Goal: Task Accomplishment & Management: Use online tool/utility

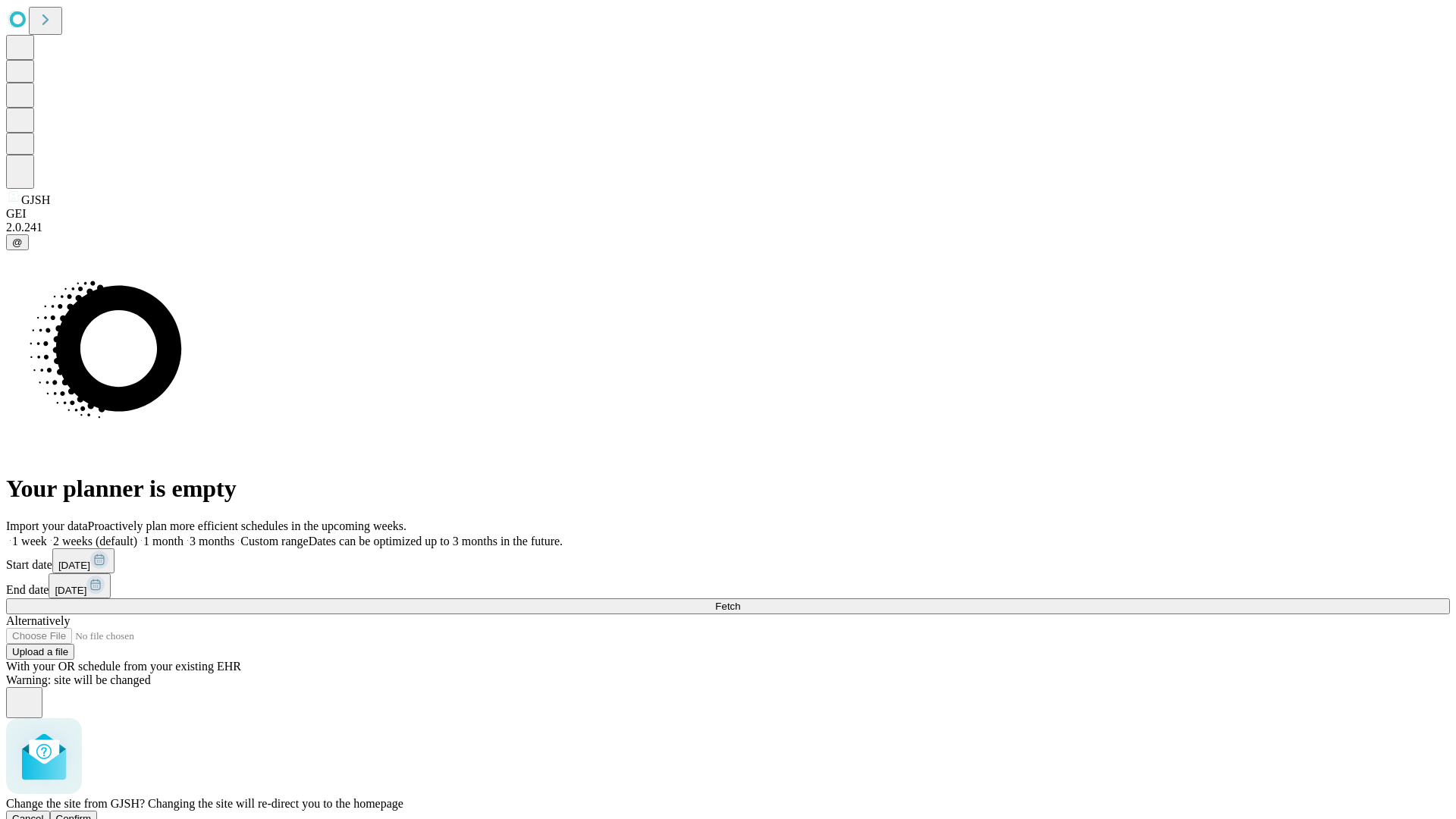
click at [92, 813] on span "Confirm" at bounding box center [74, 819] width 35 height 12
click at [47, 534] on label "1 week" at bounding box center [26, 540] width 41 height 13
click at [740, 601] on span "Fetch" at bounding box center [728, 607] width 25 height 12
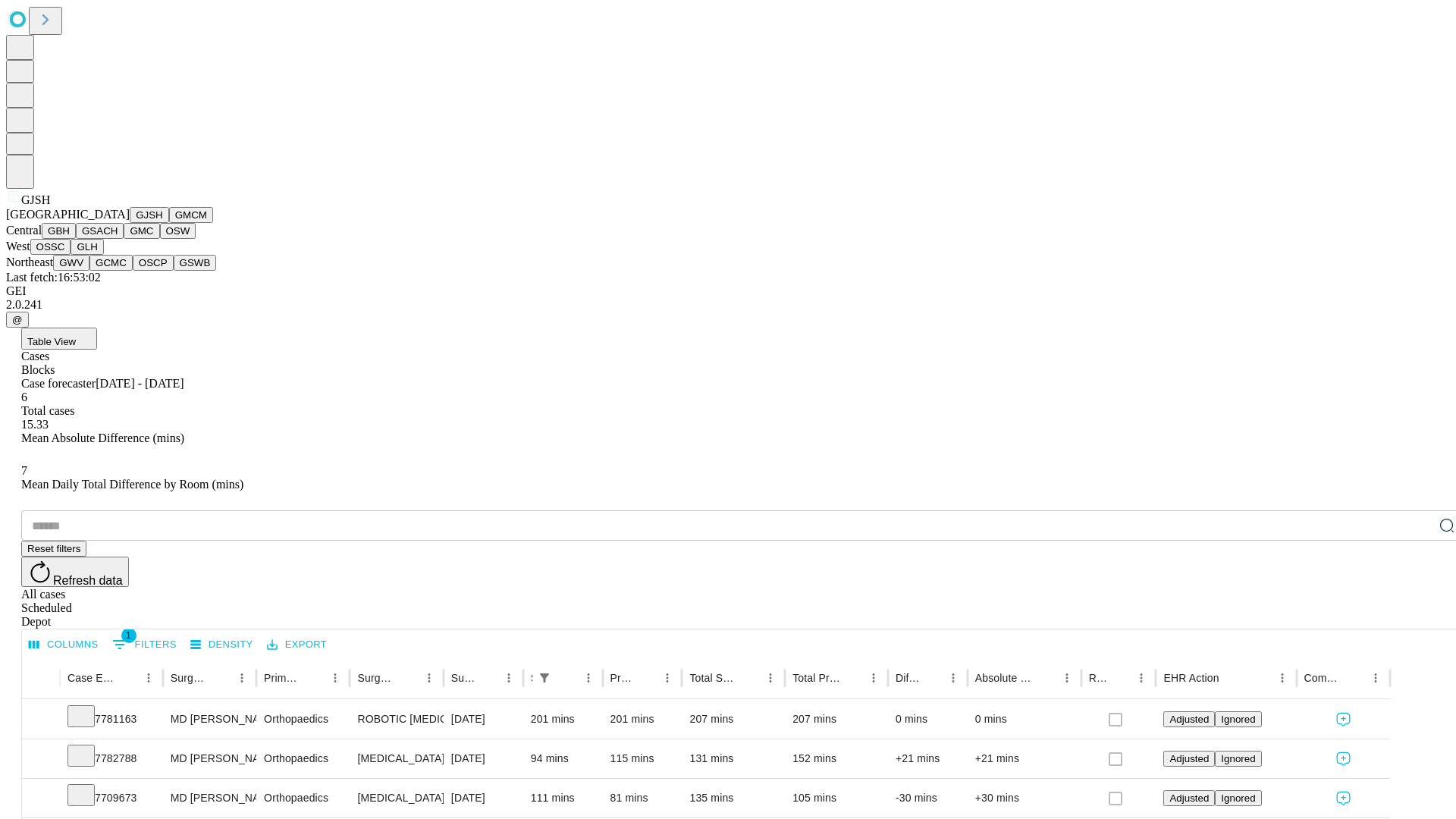
click at [169, 223] on button "GMCM" at bounding box center [191, 215] width 44 height 16
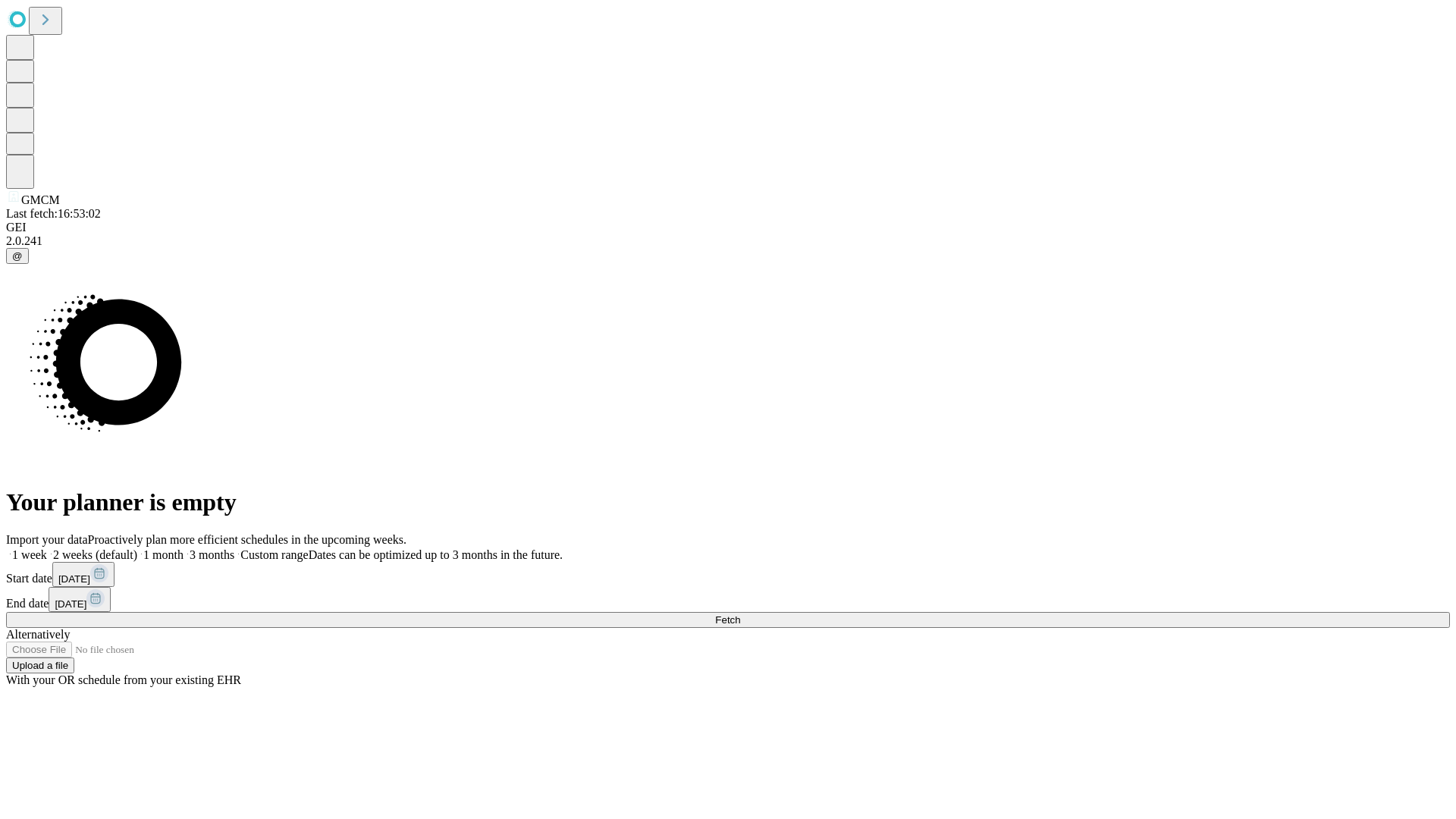
click at [47, 548] on label "1 week" at bounding box center [26, 554] width 41 height 13
click at [740, 614] on span "Fetch" at bounding box center [728, 620] width 25 height 12
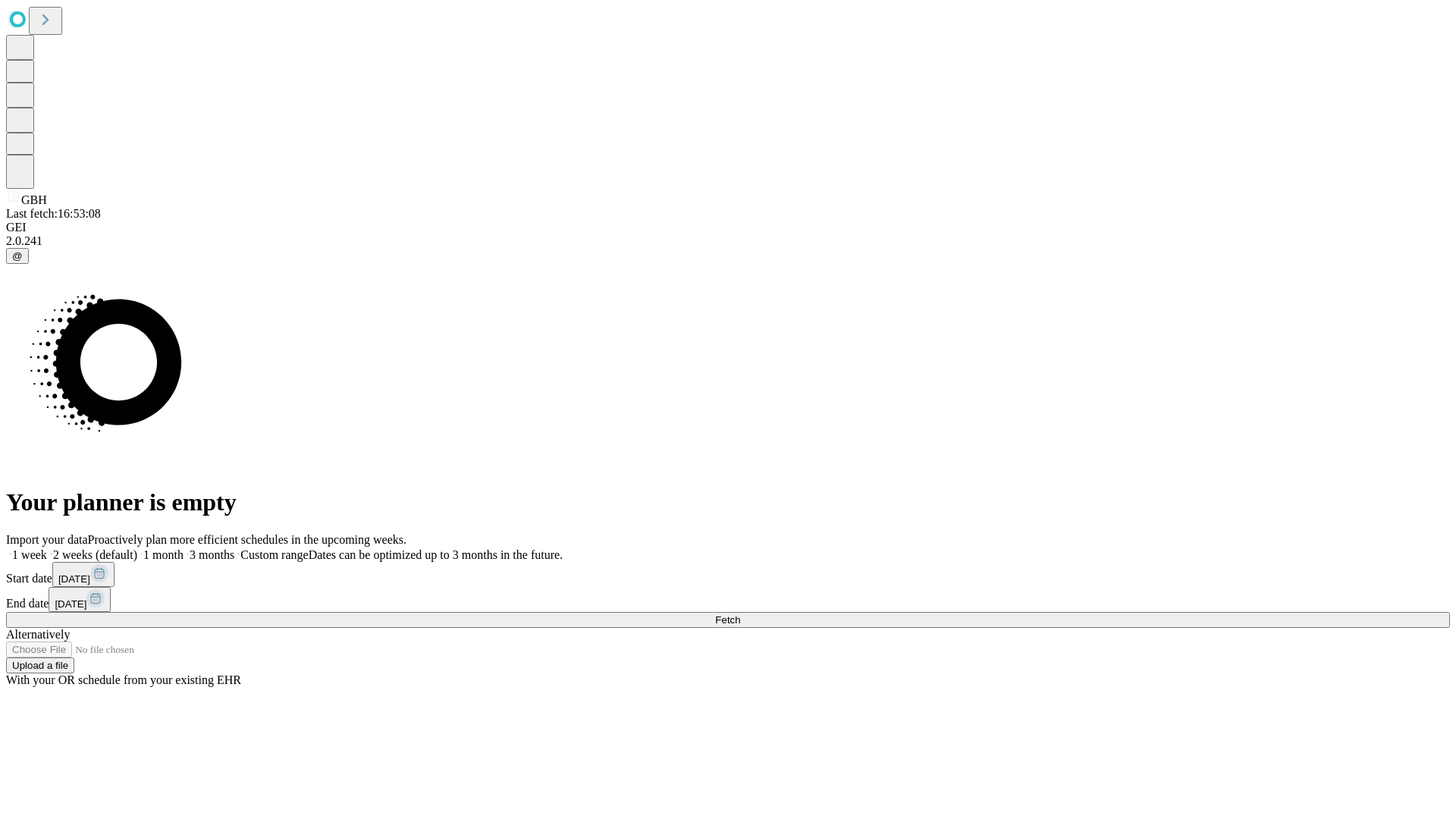
click at [47, 548] on label "1 week" at bounding box center [26, 554] width 41 height 13
click at [740, 614] on span "Fetch" at bounding box center [728, 620] width 25 height 12
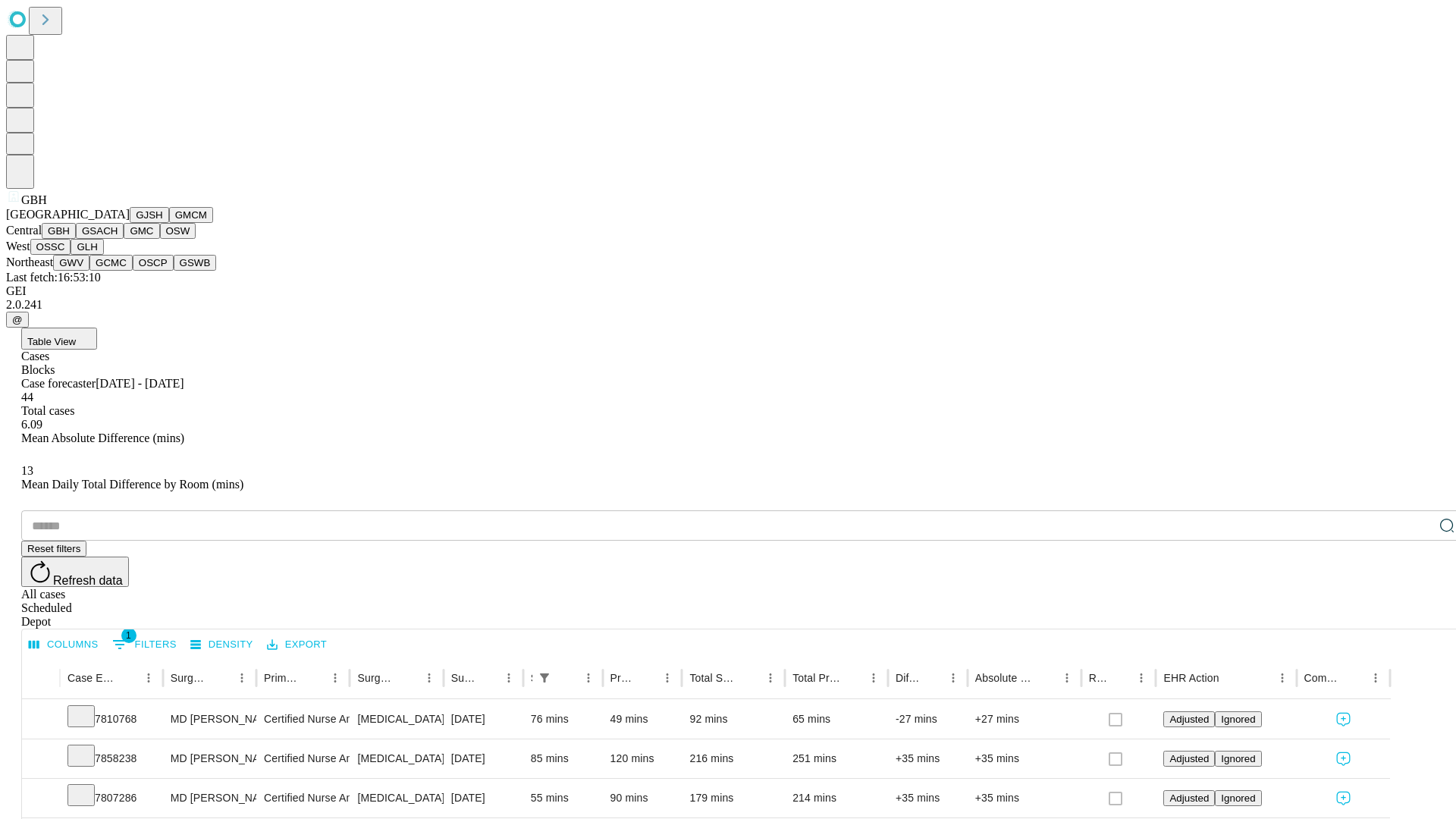
click at [118, 239] on button "GSACH" at bounding box center [99, 231] width 48 height 16
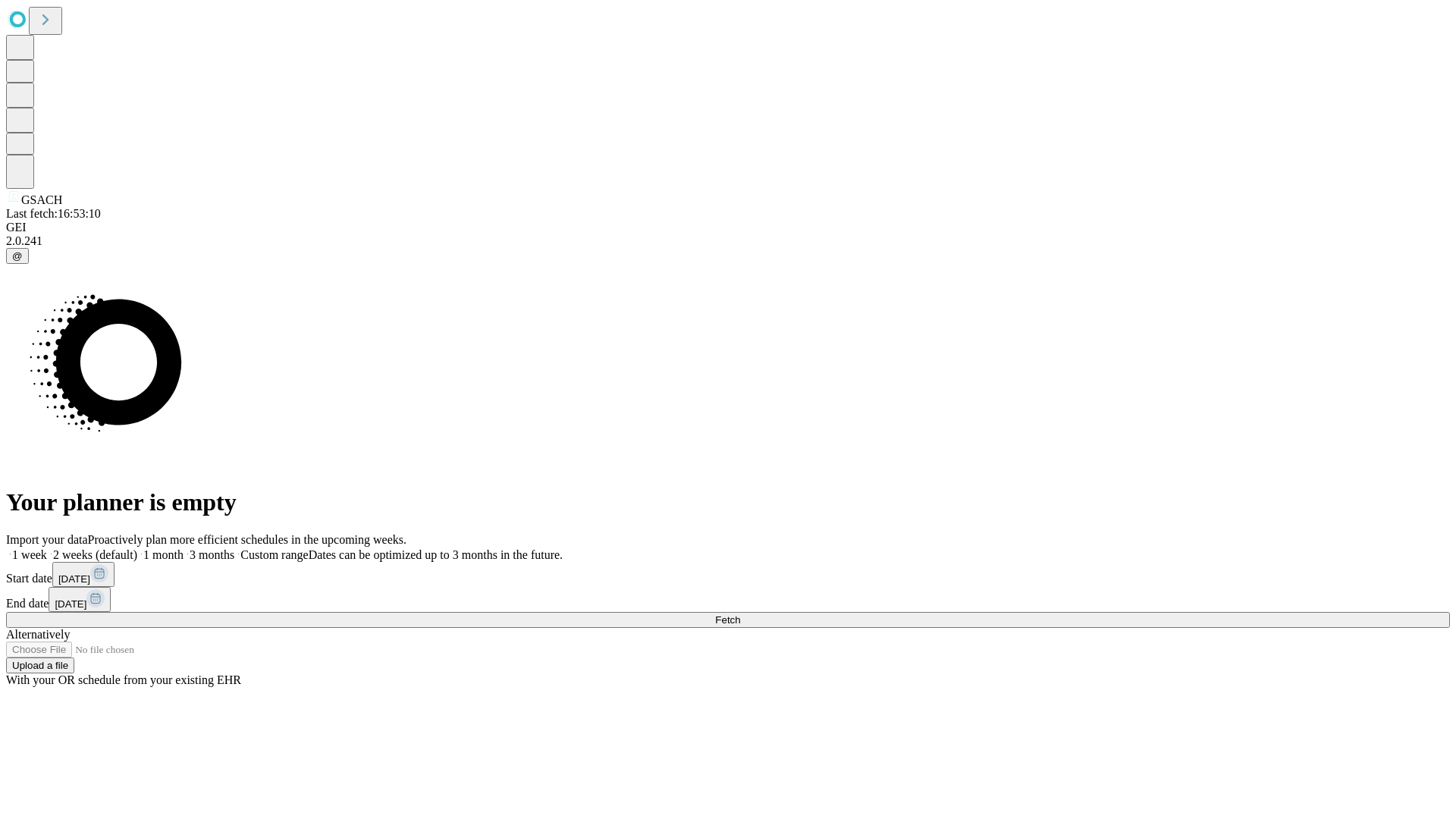
click at [47, 548] on label "1 week" at bounding box center [26, 554] width 41 height 13
click at [740, 614] on span "Fetch" at bounding box center [728, 620] width 25 height 12
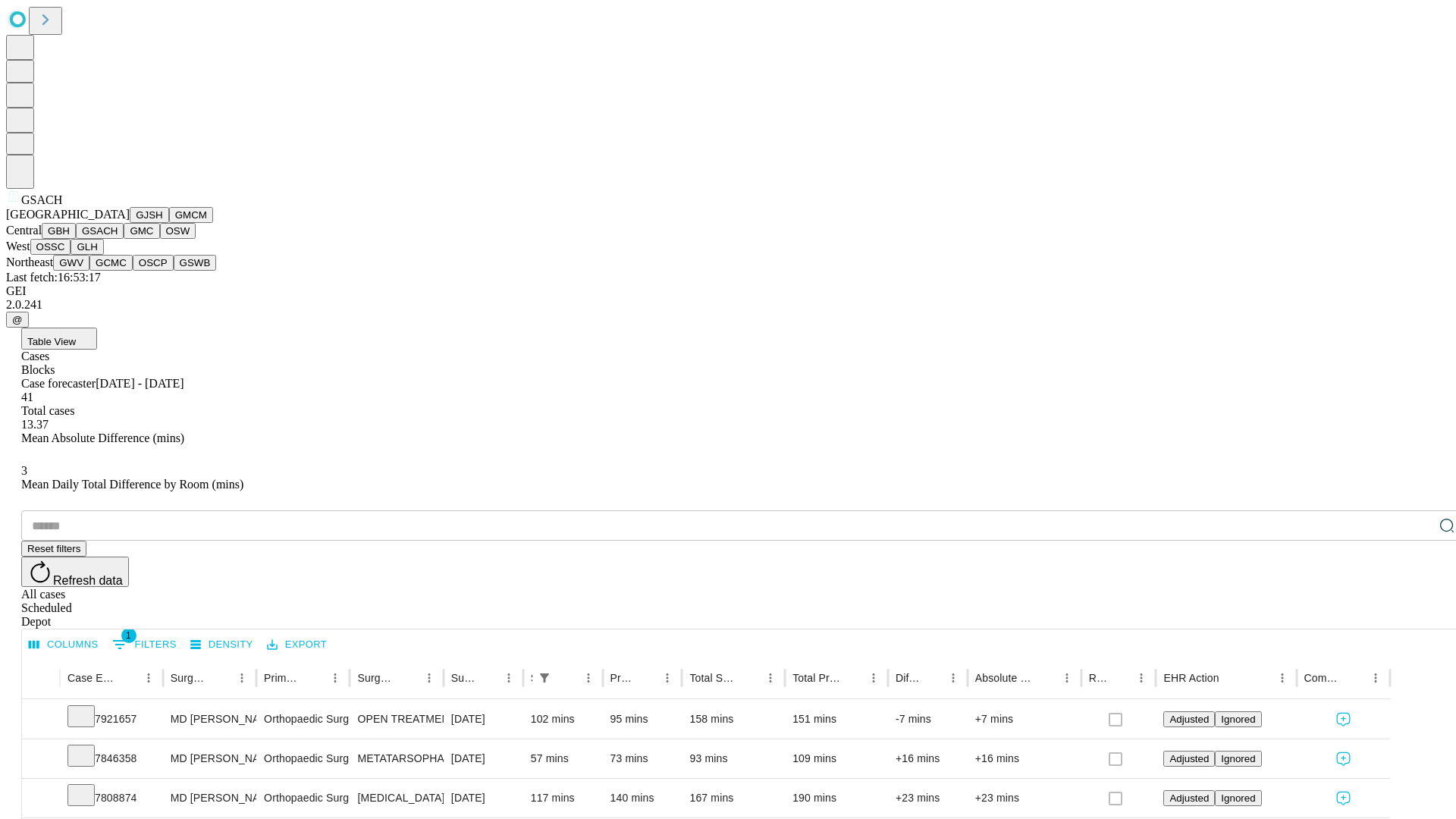
click at [124, 239] on button "GMC" at bounding box center [141, 231] width 35 height 16
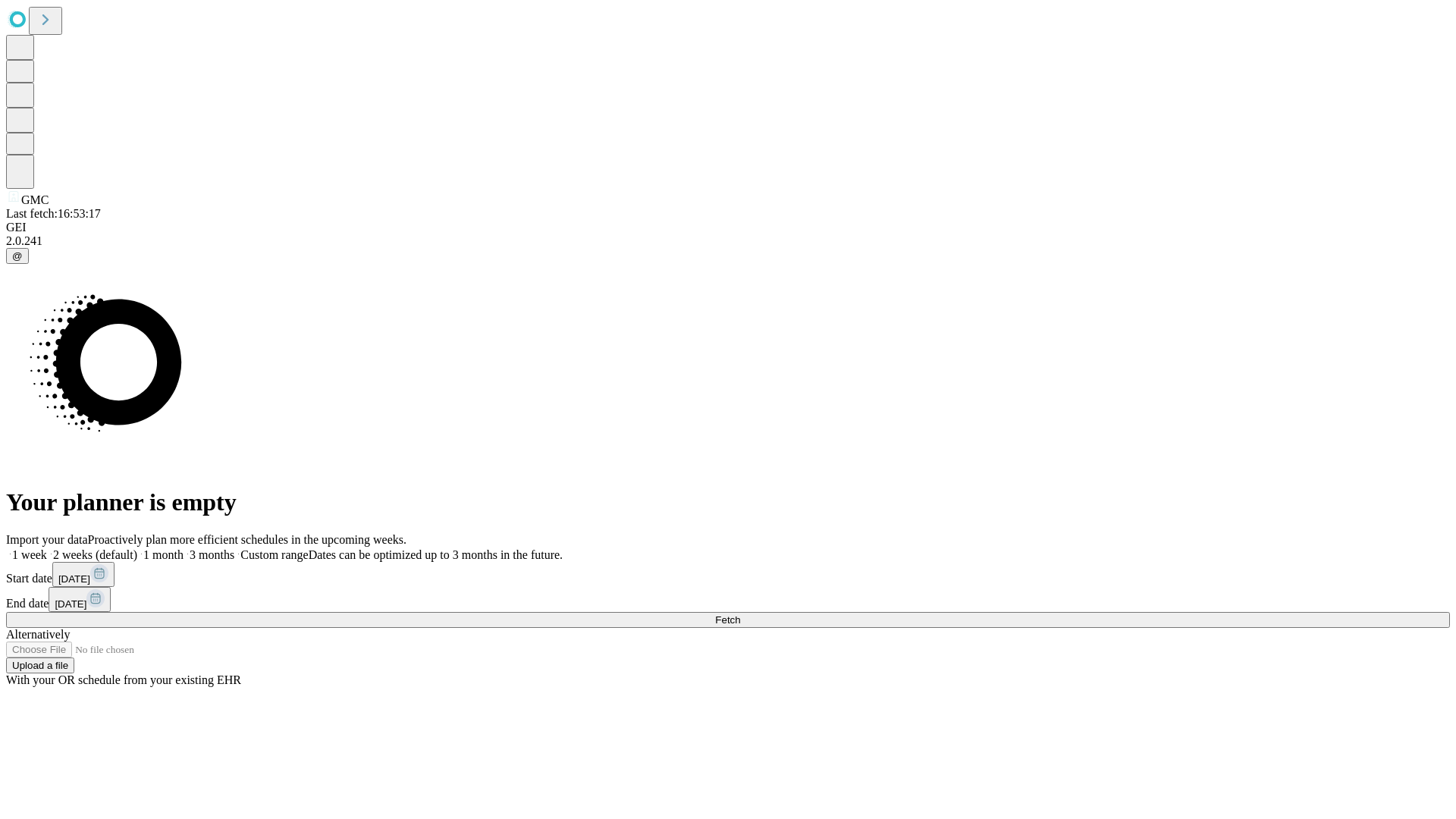
click at [47, 548] on label "1 week" at bounding box center [26, 554] width 41 height 13
click at [740, 614] on span "Fetch" at bounding box center [728, 620] width 25 height 12
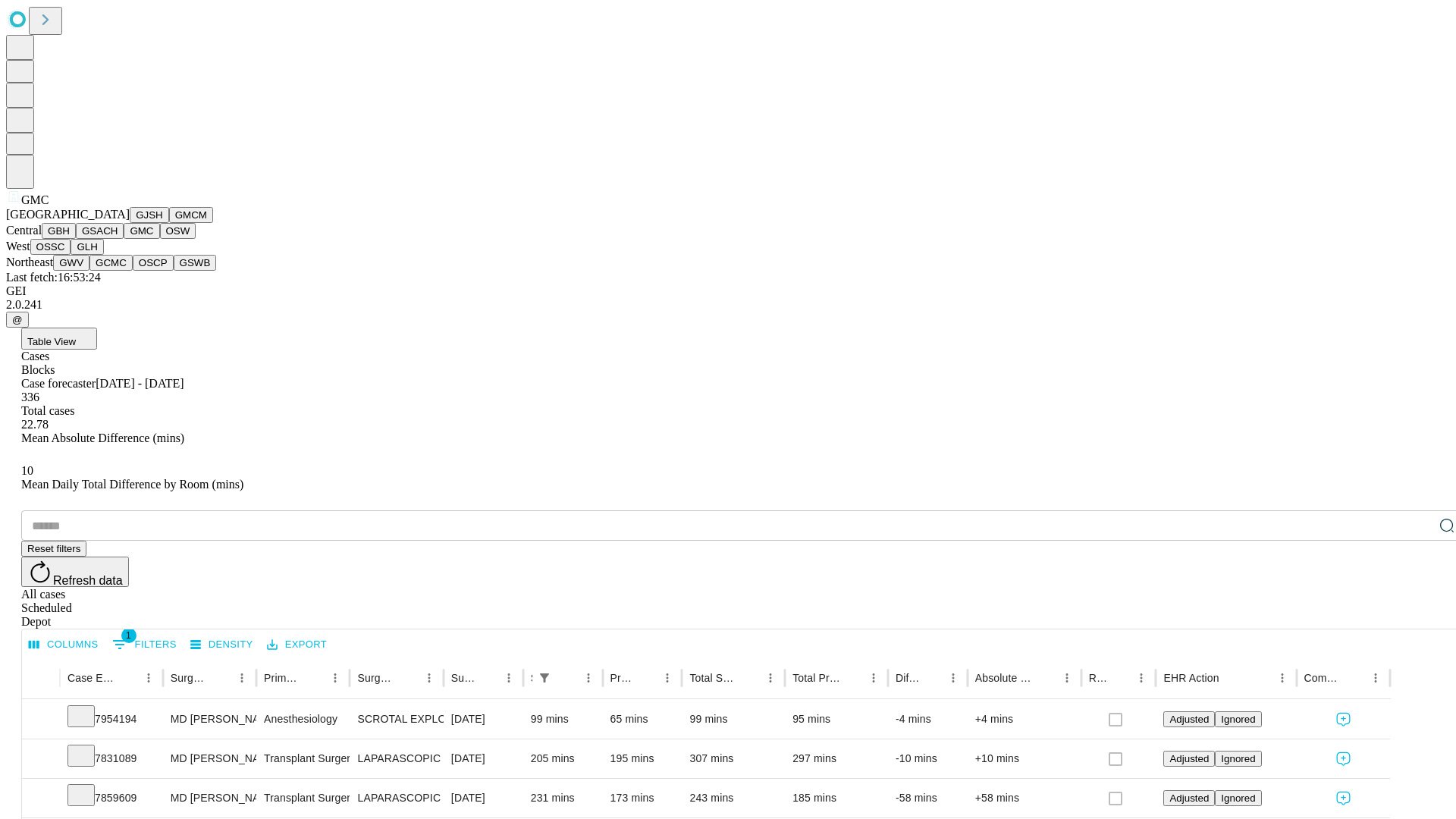
click at [160, 239] on button "OSW" at bounding box center [178, 231] width 36 height 16
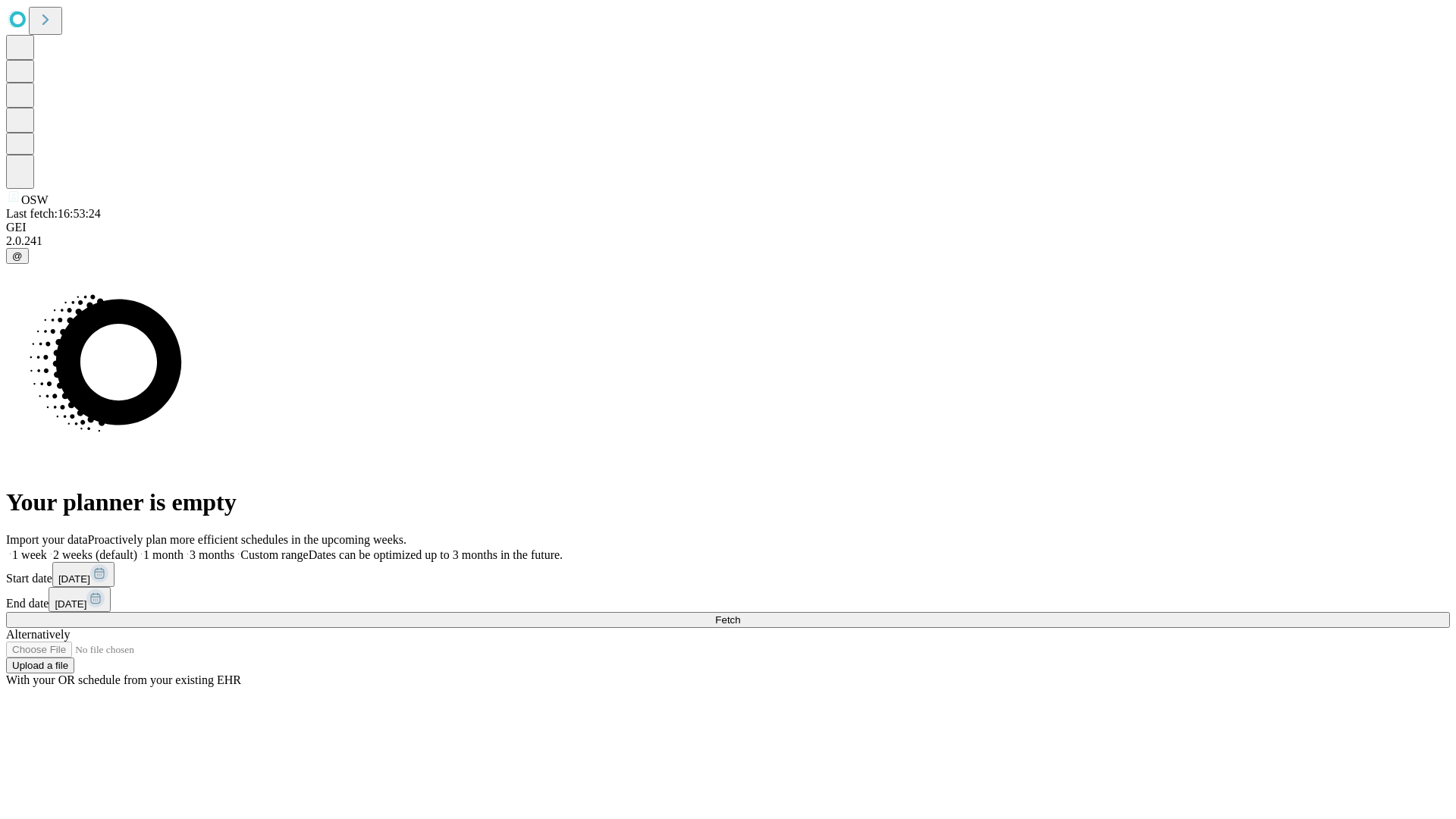
click at [47, 548] on label "1 week" at bounding box center [26, 554] width 41 height 13
click at [740, 614] on span "Fetch" at bounding box center [728, 620] width 25 height 12
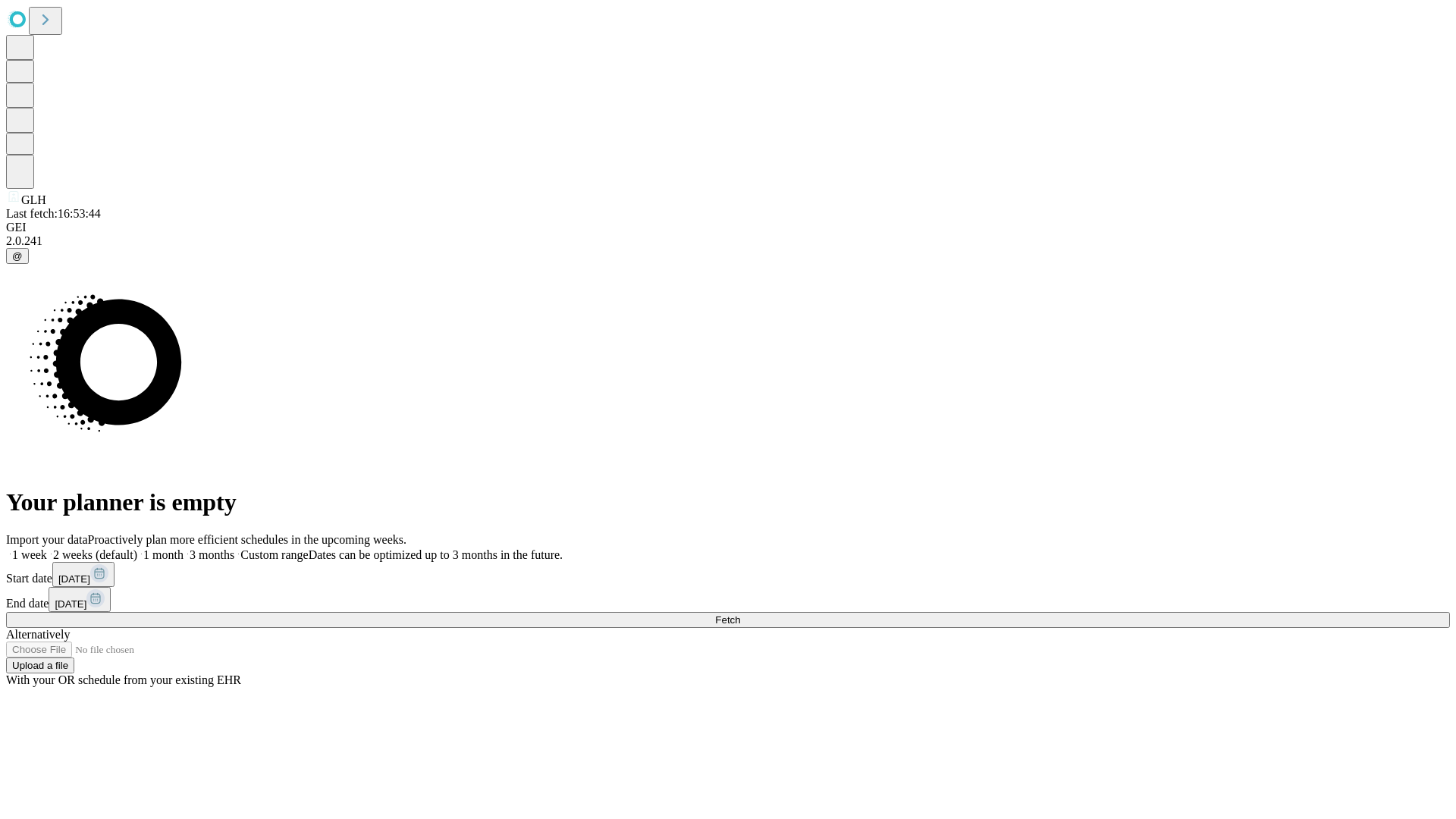
click at [47, 548] on label "1 week" at bounding box center [26, 554] width 41 height 13
click at [740, 614] on span "Fetch" at bounding box center [728, 620] width 25 height 12
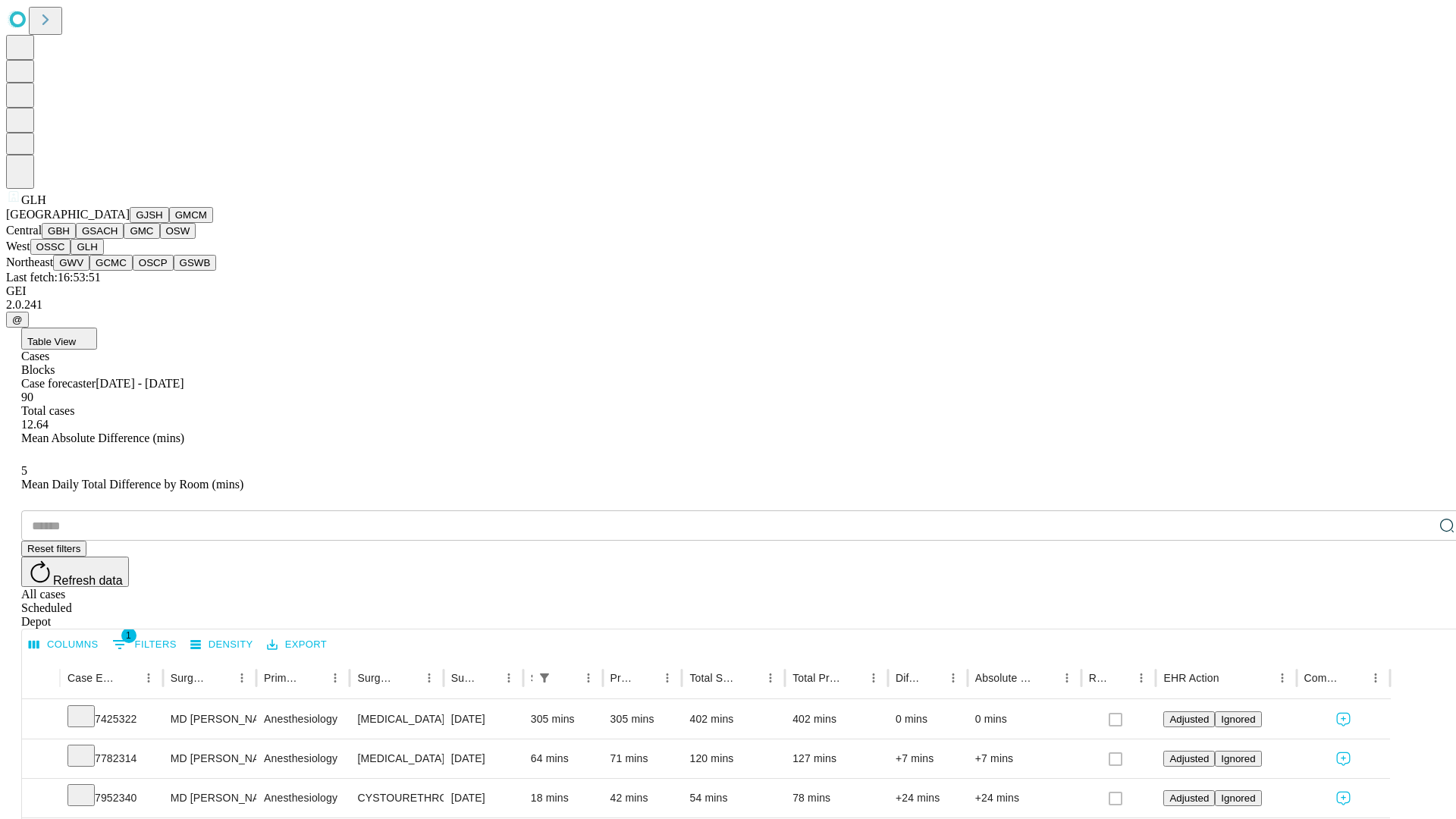
click at [89, 271] on button "GWV" at bounding box center [71, 263] width 36 height 16
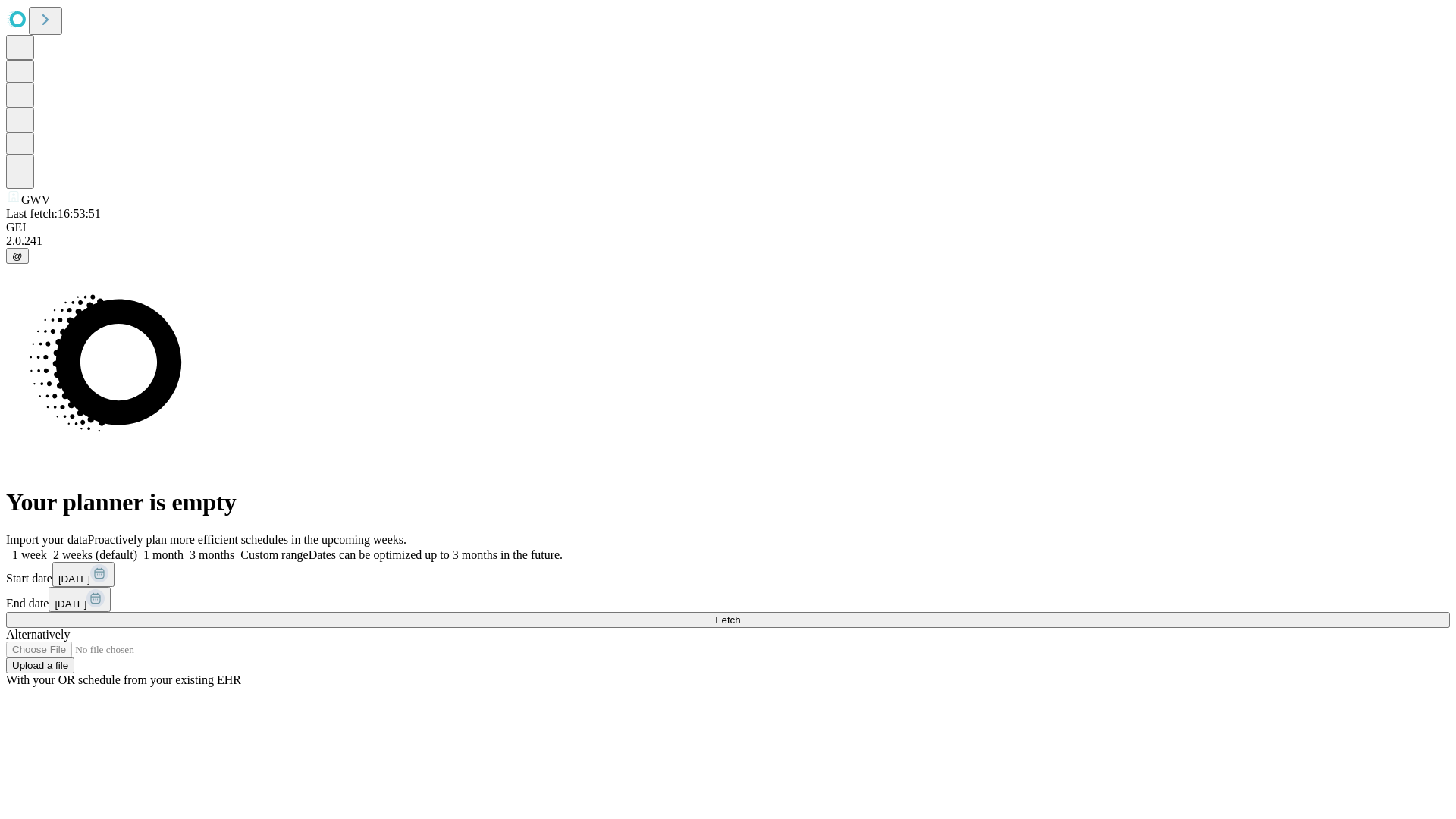
click at [47, 548] on label "1 week" at bounding box center [26, 554] width 41 height 13
click at [740, 614] on span "Fetch" at bounding box center [728, 620] width 25 height 12
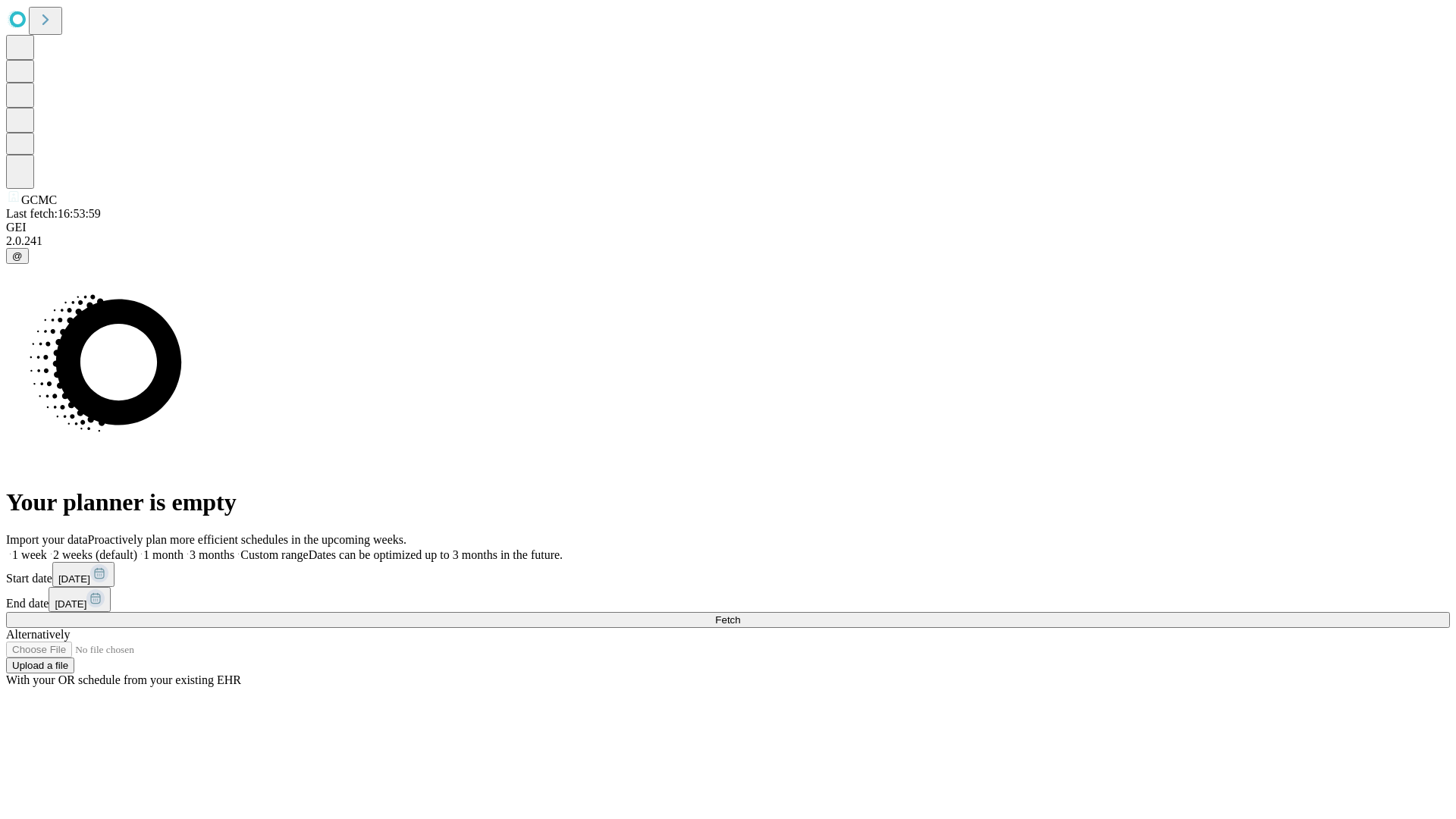
click at [47, 548] on label "1 week" at bounding box center [26, 554] width 41 height 13
click at [740, 614] on span "Fetch" at bounding box center [728, 620] width 25 height 12
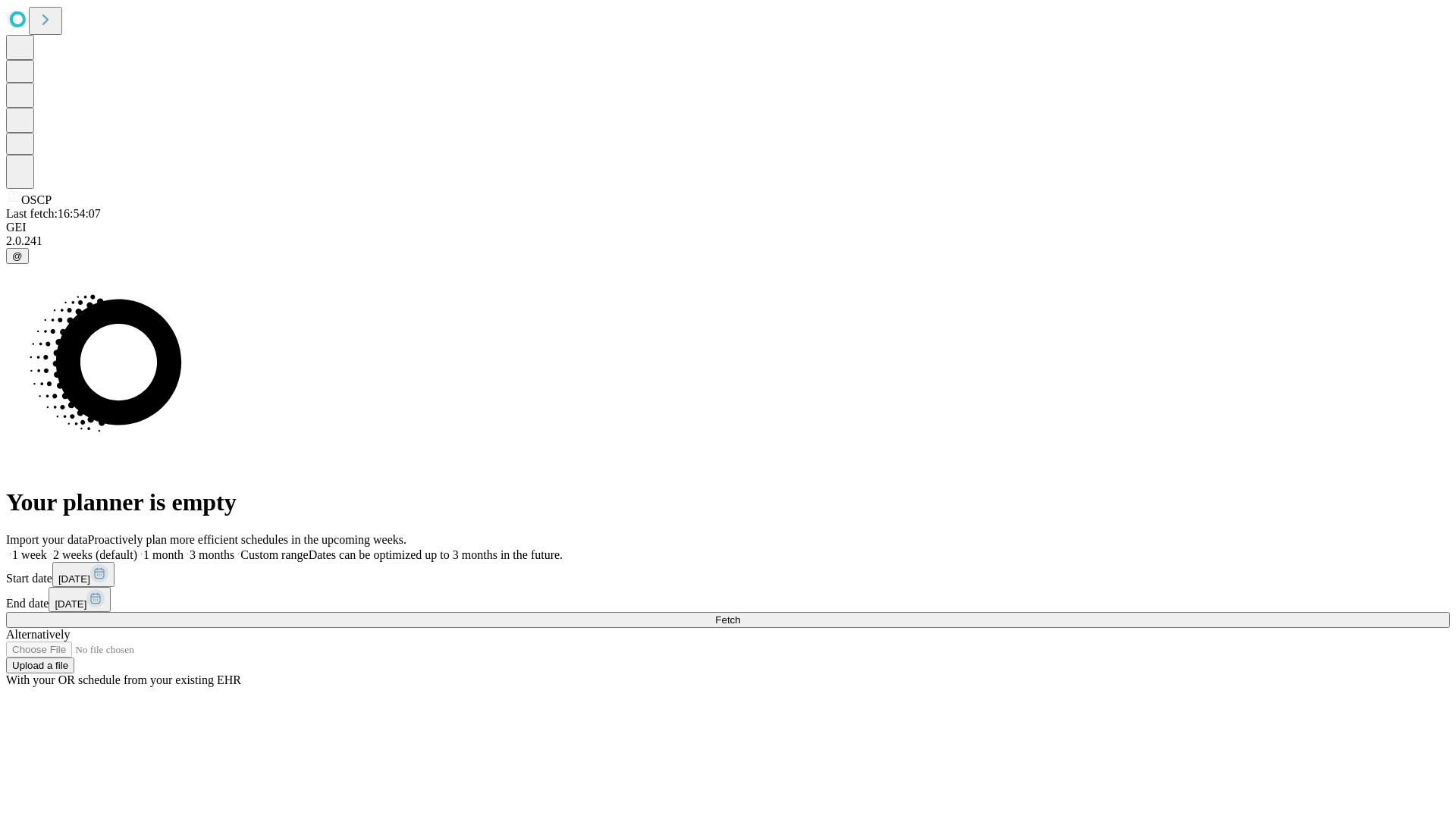
click at [47, 548] on label "1 week" at bounding box center [26, 554] width 41 height 13
click at [740, 614] on span "Fetch" at bounding box center [728, 620] width 25 height 12
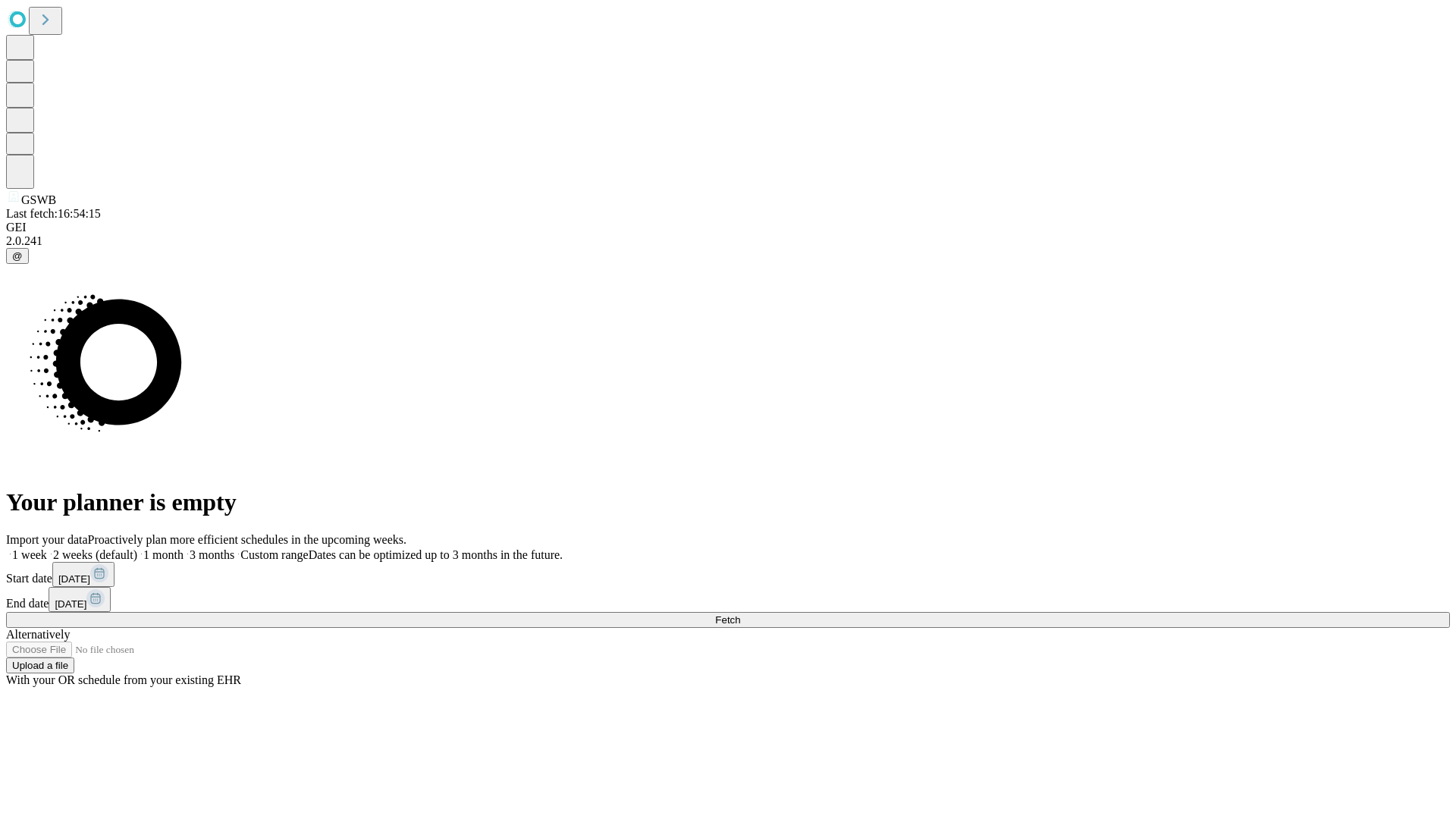
click at [47, 548] on label "1 week" at bounding box center [26, 554] width 41 height 13
click at [740, 614] on span "Fetch" at bounding box center [728, 620] width 25 height 12
